Goal: Check status

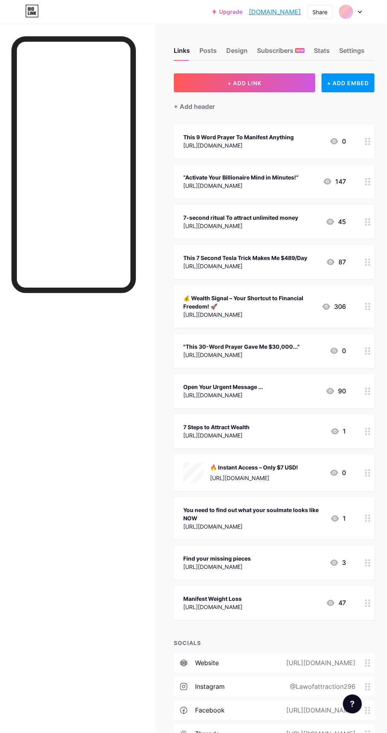
click at [276, 54] on div "Subscribers NEW" at bounding box center [280, 53] width 47 height 14
click at [324, 51] on div "Stats" at bounding box center [322, 53] width 16 height 14
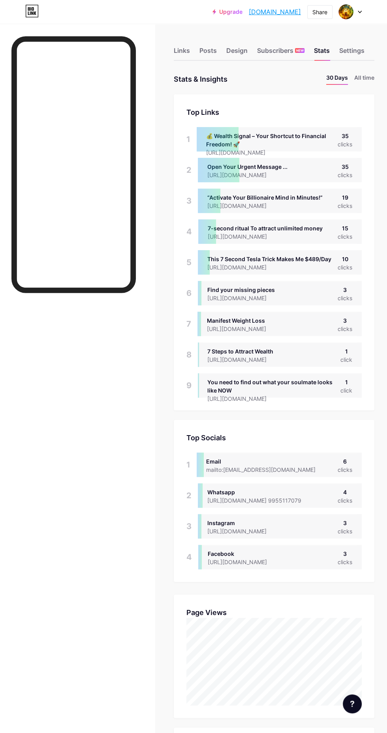
scroll to position [733, 386]
click at [284, 53] on div "Subscribers NEW" at bounding box center [280, 53] width 47 height 14
